Goal: Information Seeking & Learning: Learn about a topic

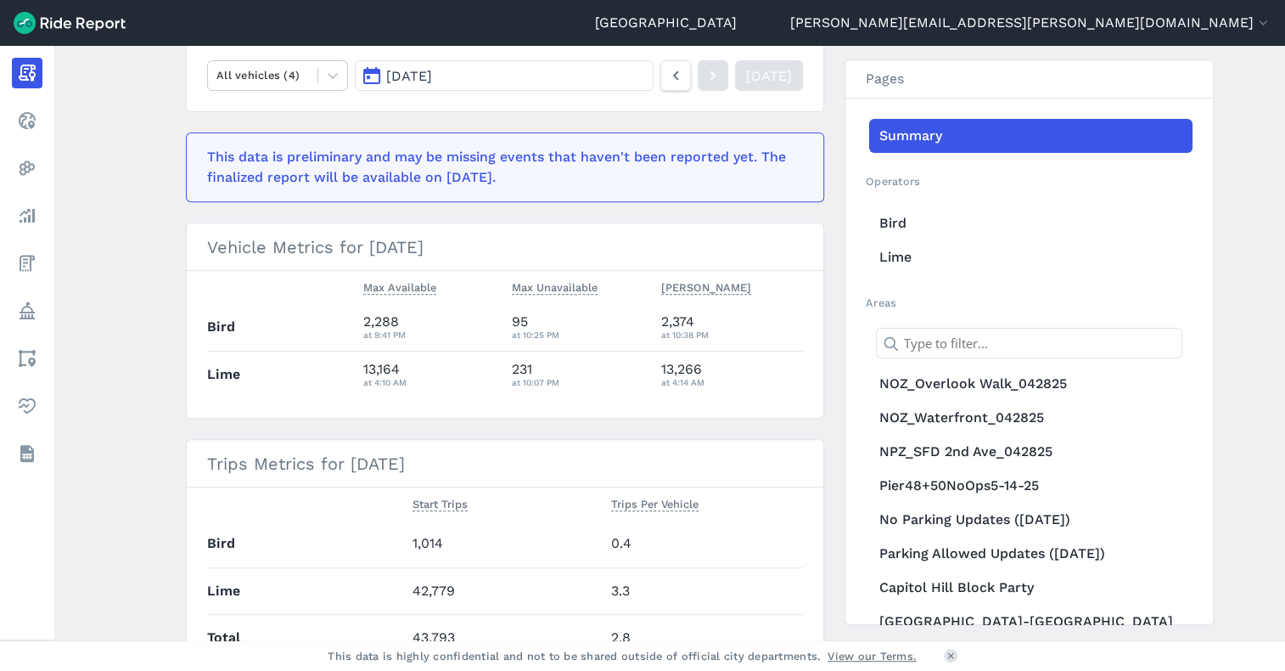
scroll to position [255, 0]
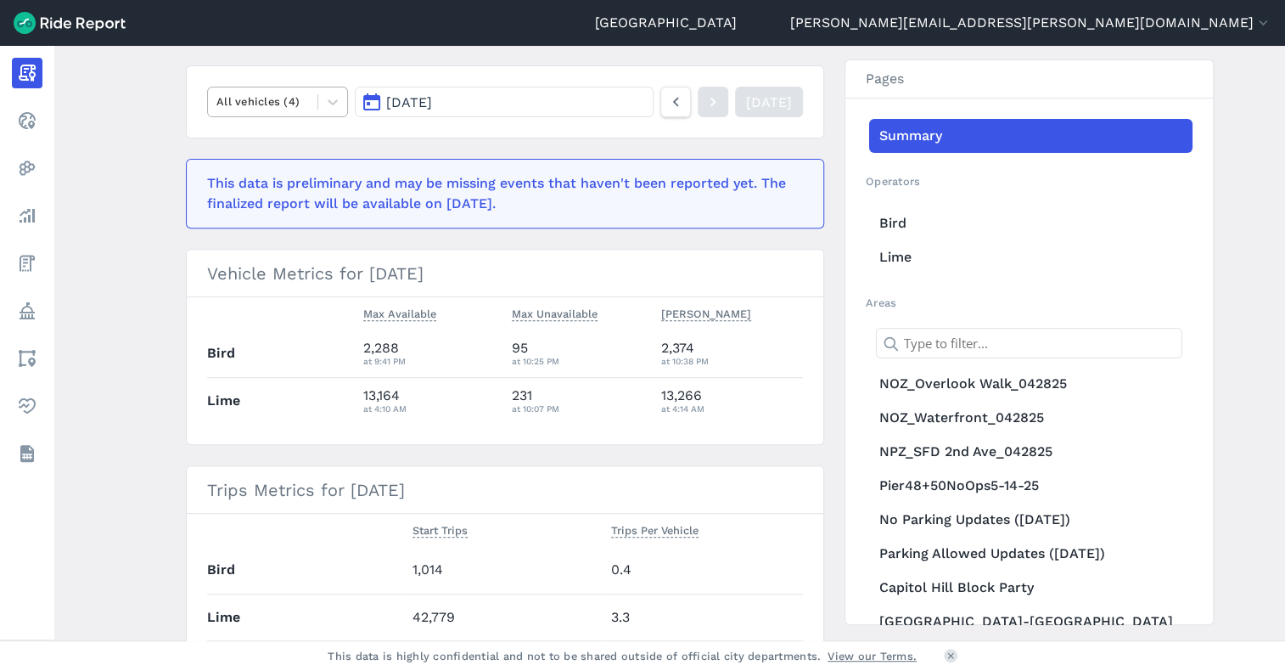
click at [295, 94] on div at bounding box center [262, 102] width 93 height 20
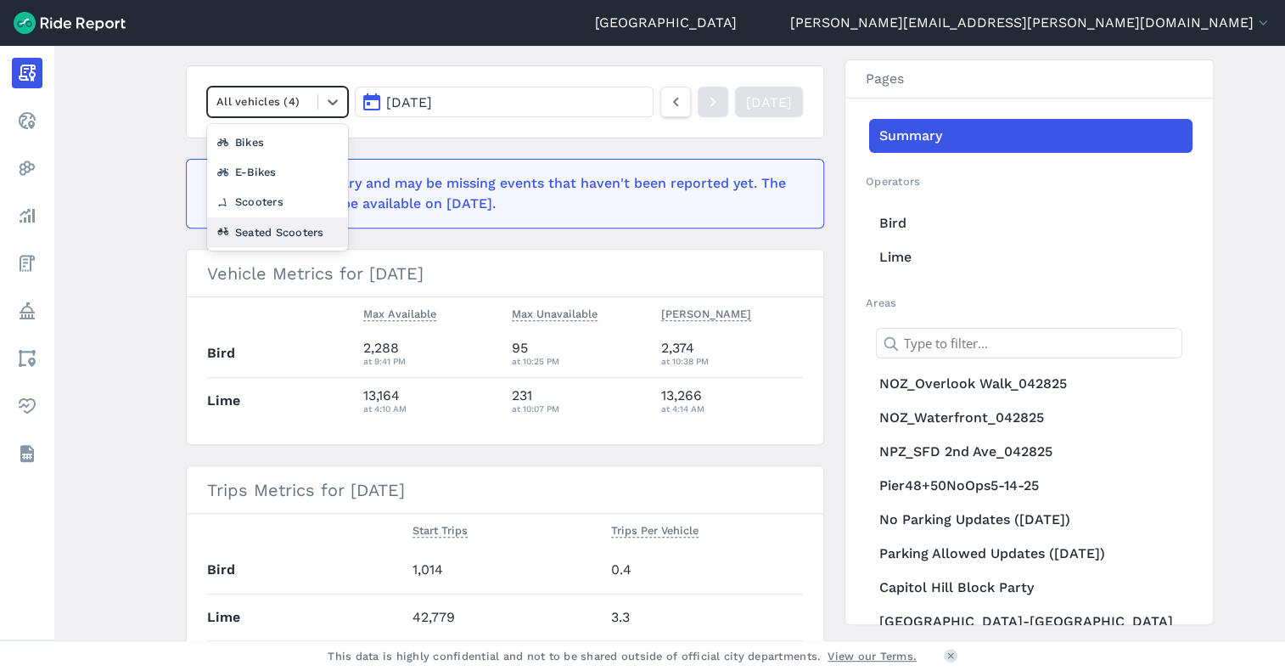
click at [282, 221] on div "Seated Scooters" at bounding box center [277, 232] width 141 height 30
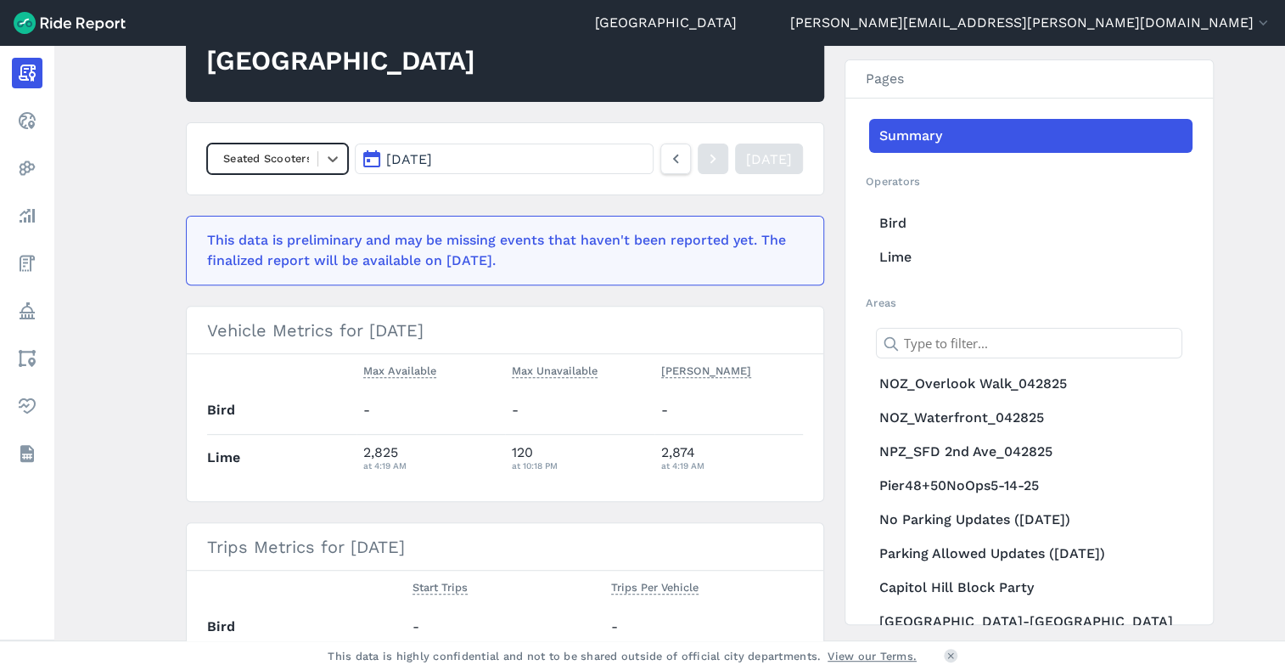
scroll to position [170, 0]
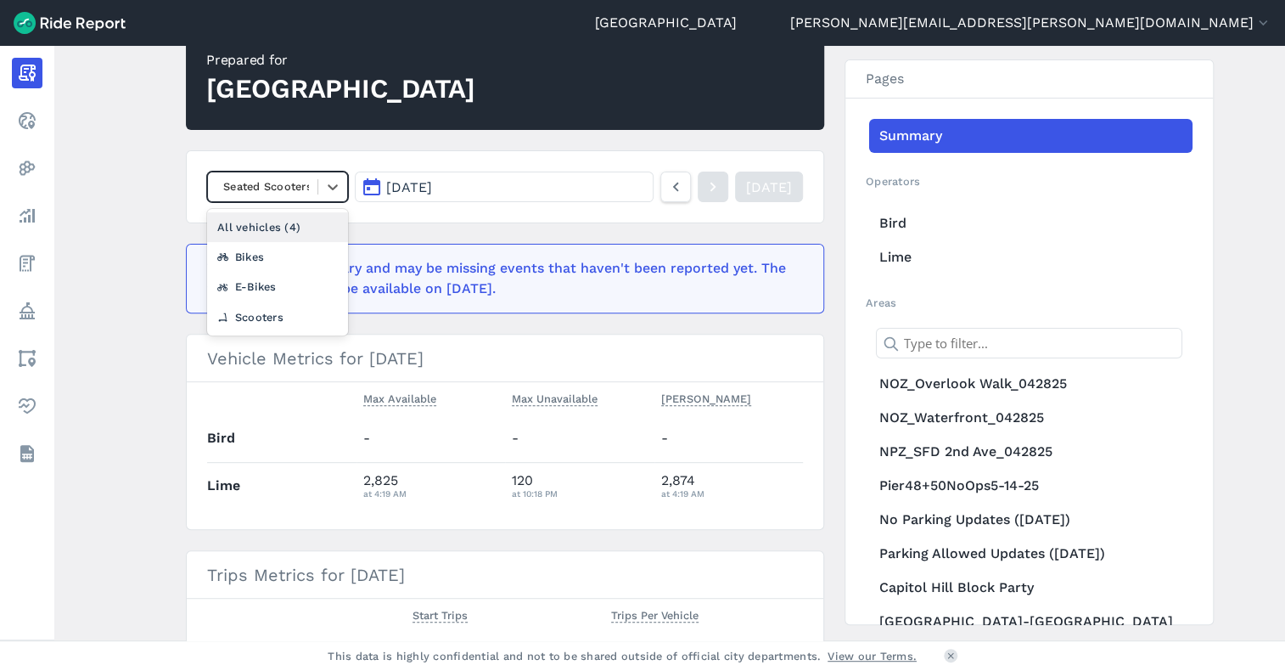
click at [260, 188] on div at bounding box center [262, 187] width 93 height 20
click at [275, 287] on div "E-Bikes" at bounding box center [277, 287] width 141 height 30
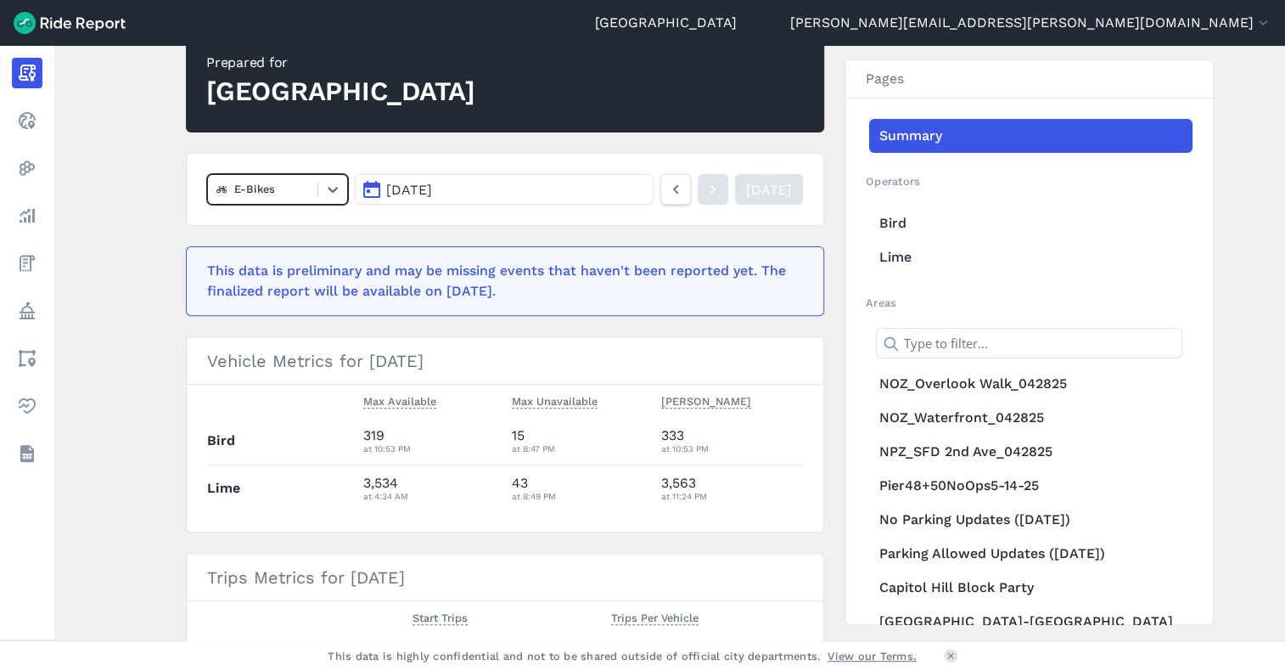
scroll to position [85, 0]
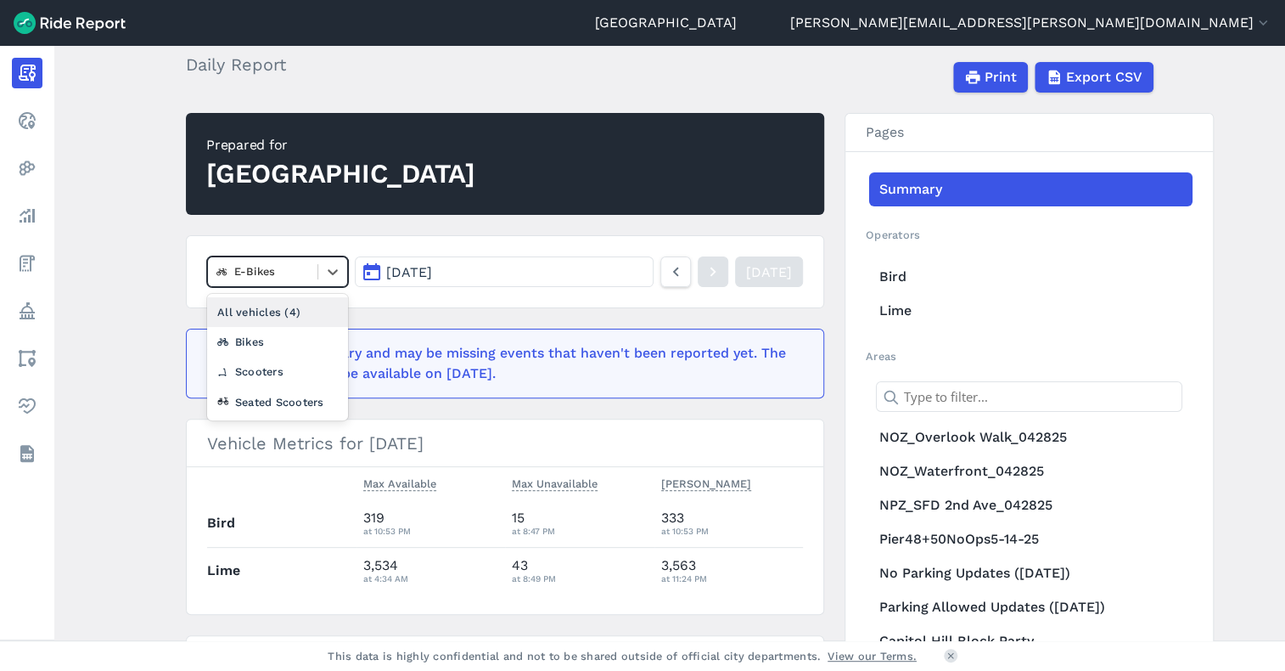
click at [277, 272] on div at bounding box center [262, 271] width 93 height 20
click at [268, 373] on div "Scooters" at bounding box center [277, 371] width 141 height 30
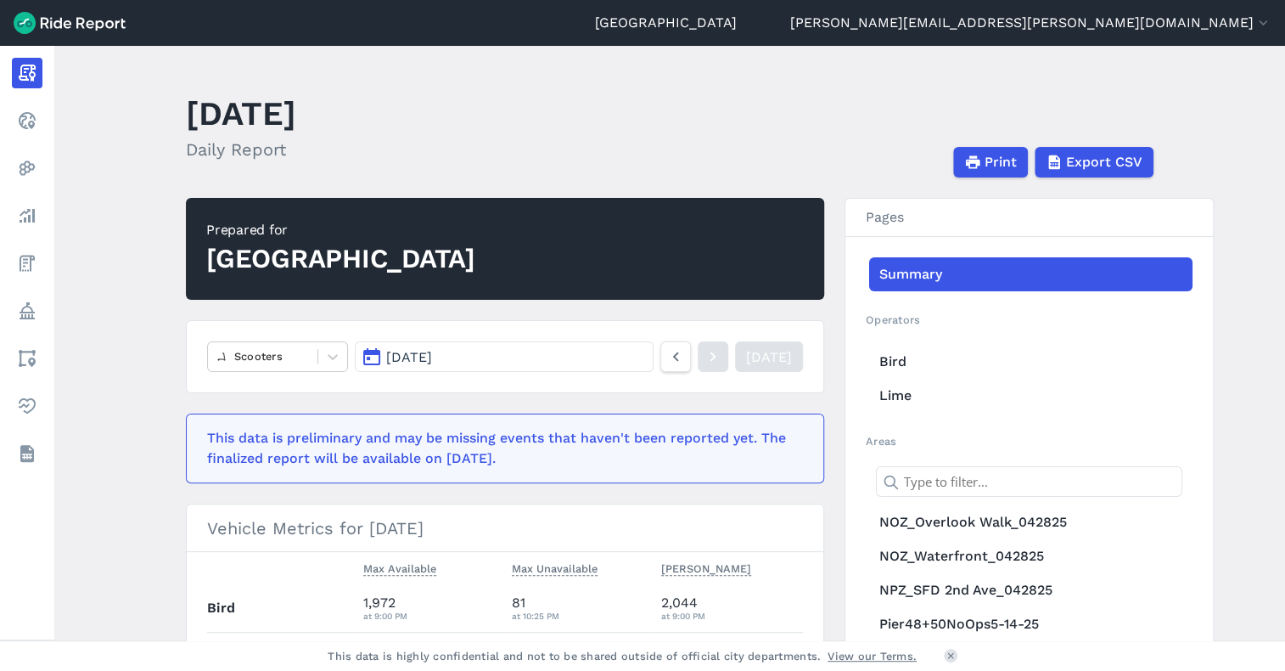
click at [1251, 558] on main "[DATE] Daily Report Print Export CSV Prepared for Seattle Scooters [DATE] [DATE…" at bounding box center [669, 343] width 1231 height 594
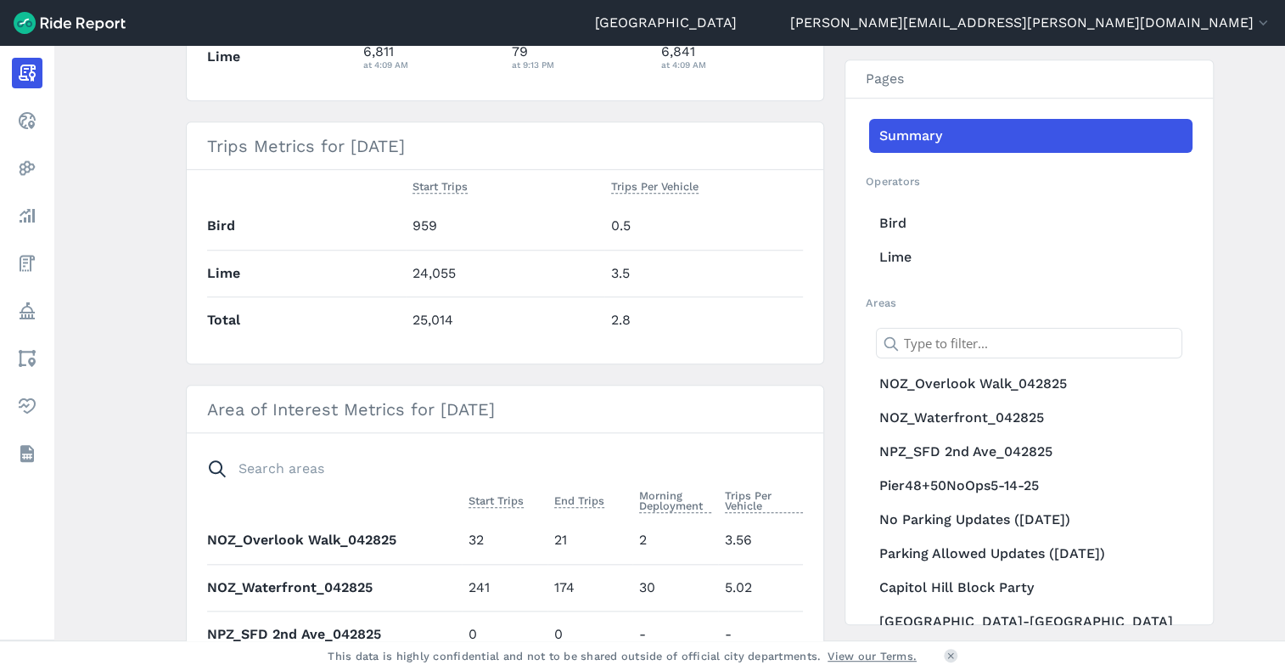
scroll to position [424, 0]
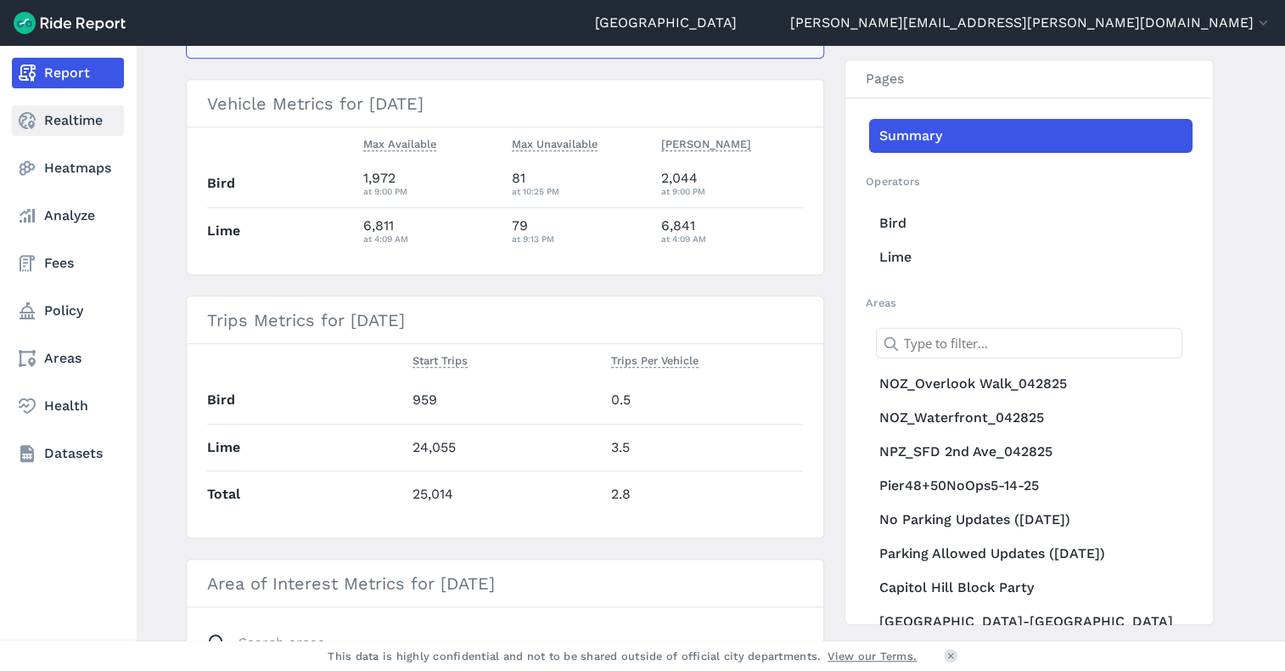
click at [21, 120] on icon at bounding box center [27, 120] width 20 height 20
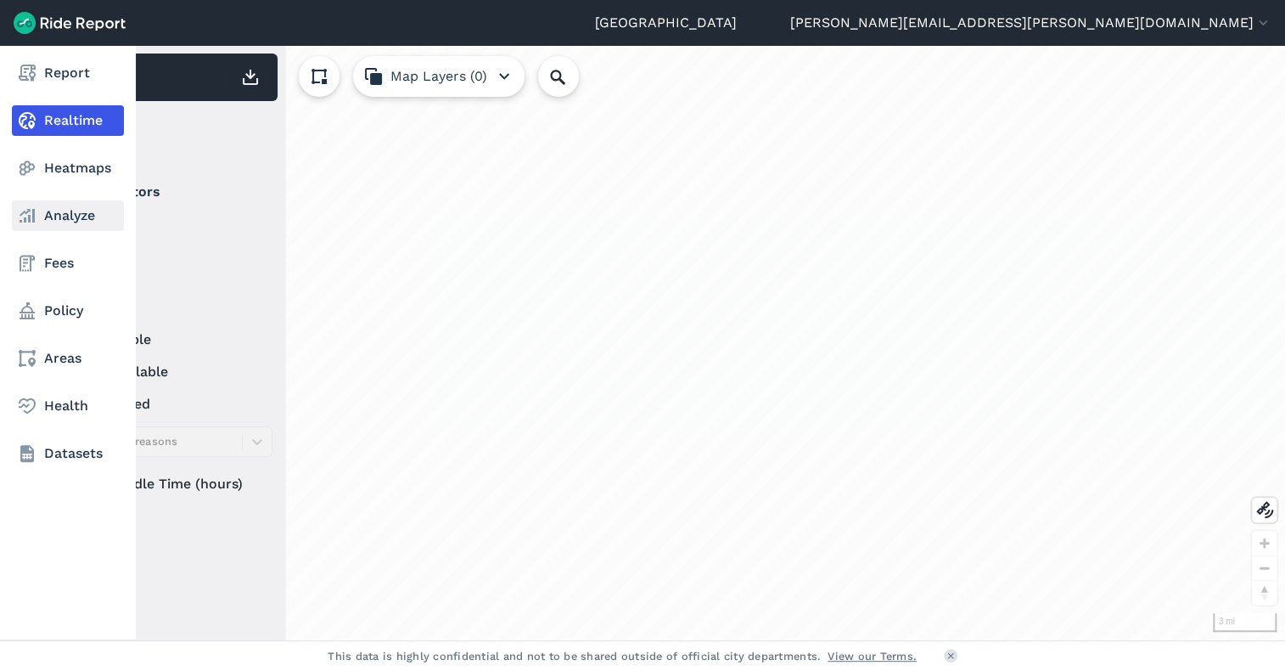
click at [30, 222] on use at bounding box center [27, 216] width 15 height 14
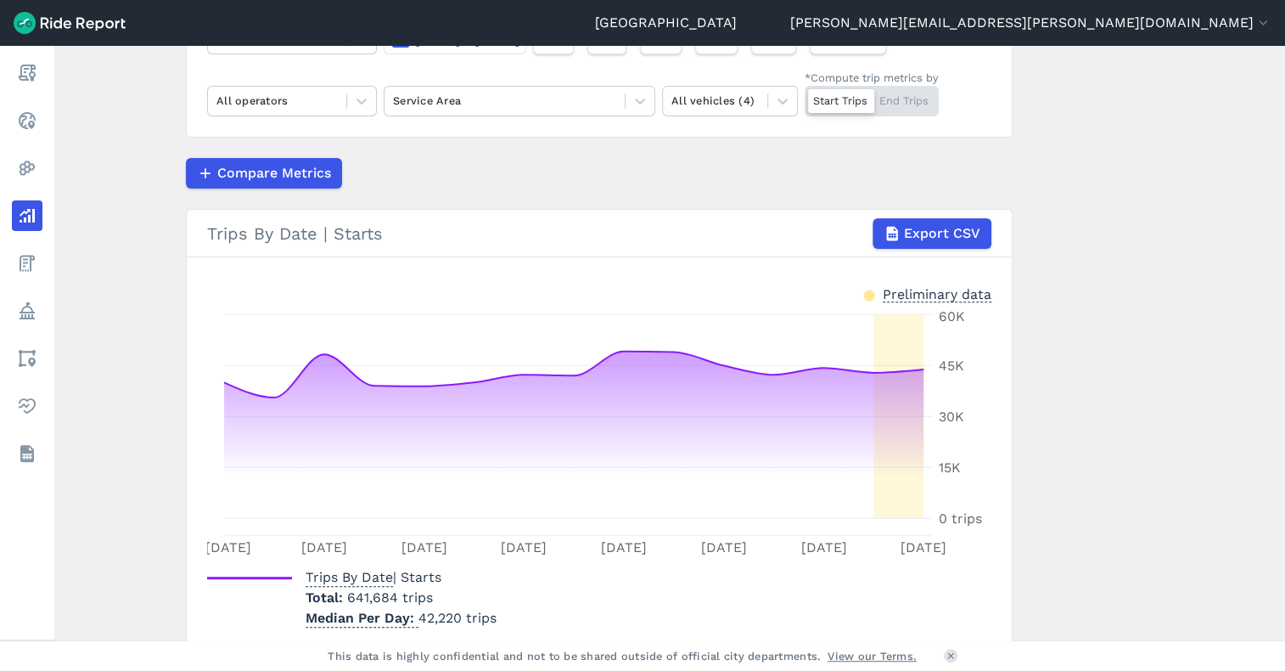
scroll to position [85, 0]
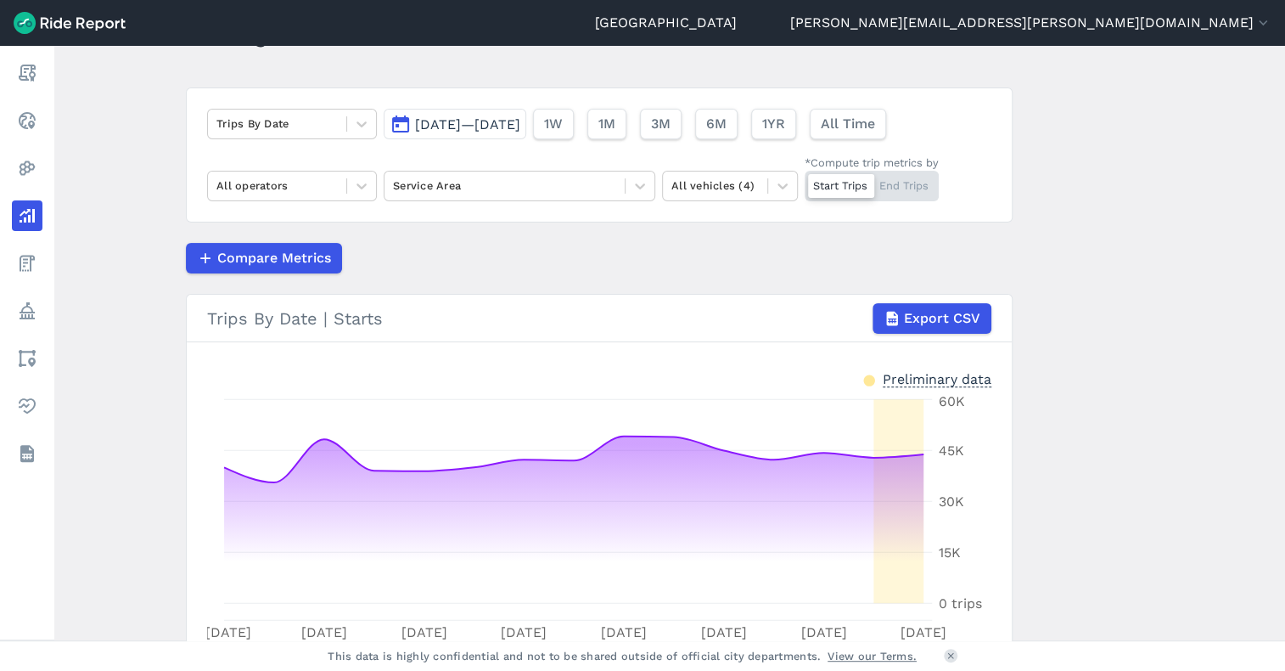
click at [479, 130] on span "[DATE]—[DATE]" at bounding box center [467, 124] width 105 height 16
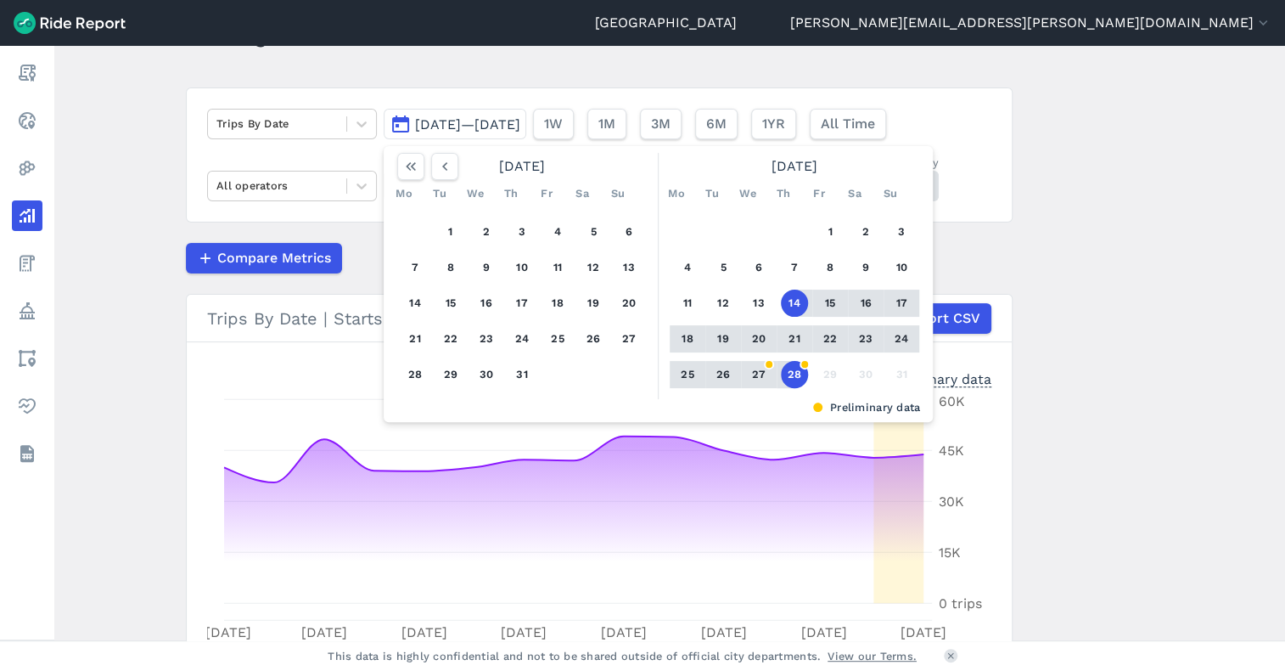
click at [1135, 295] on main "Analyze Data Trips By Date [DATE]—[DATE] [DATE] Mo Tu We Th Fr Sa Su 1 2 3 4 5 …" at bounding box center [669, 343] width 1231 height 594
